Goal: Use online tool/utility

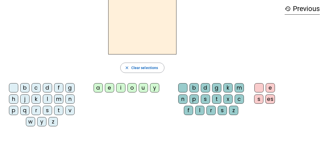
scroll to position [24, 0]
click at [59, 109] on div "t" at bounding box center [58, 109] width 9 height 9
click at [94, 87] on div "a" at bounding box center [97, 87] width 9 height 9
click at [39, 86] on div "c" at bounding box center [36, 87] width 9 height 9
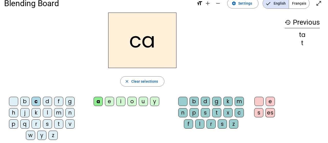
scroll to position [10, 0]
click at [293, 2] on span "Français" at bounding box center [299, 3] width 20 height 10
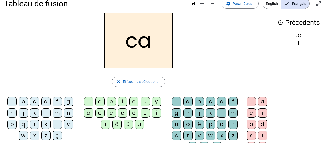
click at [300, 24] on h3 "history Précédents" at bounding box center [298, 23] width 43 height 12
click at [295, 36] on div "ta" at bounding box center [298, 35] width 43 height 6
click at [132, 82] on span "Effacer les sélections" at bounding box center [141, 81] width 36 height 6
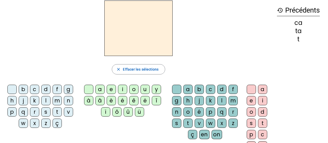
click at [59, 111] on div "t" at bounding box center [57, 111] width 9 height 9
click at [99, 85] on div "a" at bounding box center [99, 89] width 9 height 9
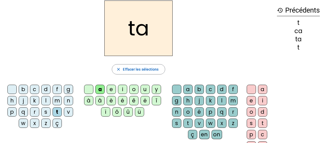
click at [37, 88] on div "c" at bounding box center [34, 89] width 9 height 9
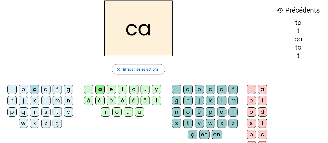
click at [35, 99] on div "k" at bounding box center [34, 100] width 9 height 9
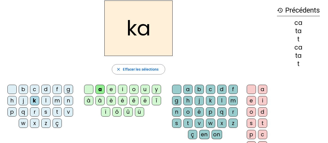
click at [110, 89] on div "e" at bounding box center [111, 89] width 9 height 9
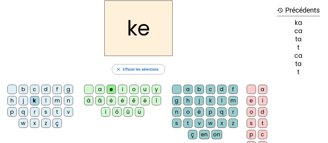
scroll to position [0, 0]
